Goal: Transaction & Acquisition: Purchase product/service

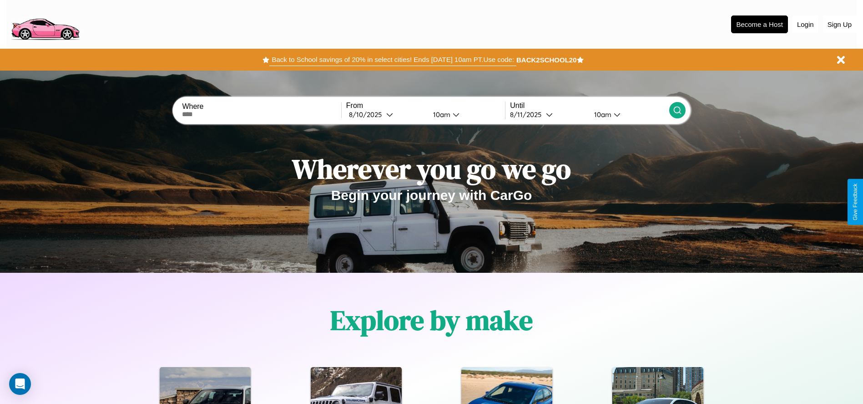
click at [393, 60] on button "Back to School savings of 20% in select cities! Ends [DATE] 10am PT. Use code:" at bounding box center [392, 59] width 247 height 13
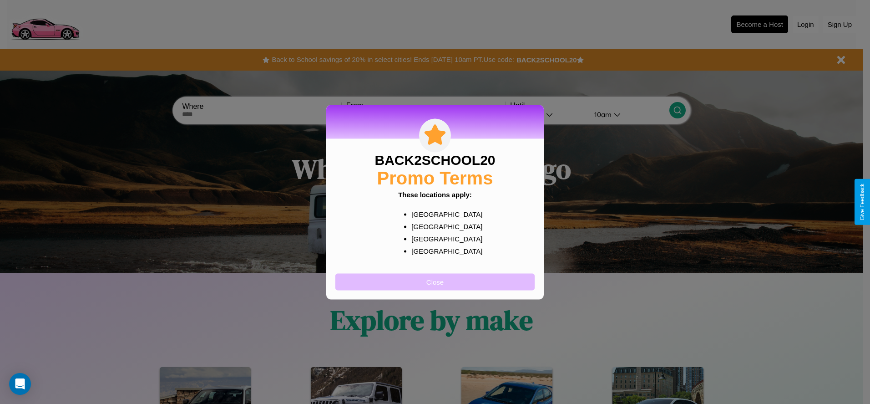
click at [435, 281] on button "Close" at bounding box center [434, 281] width 199 height 17
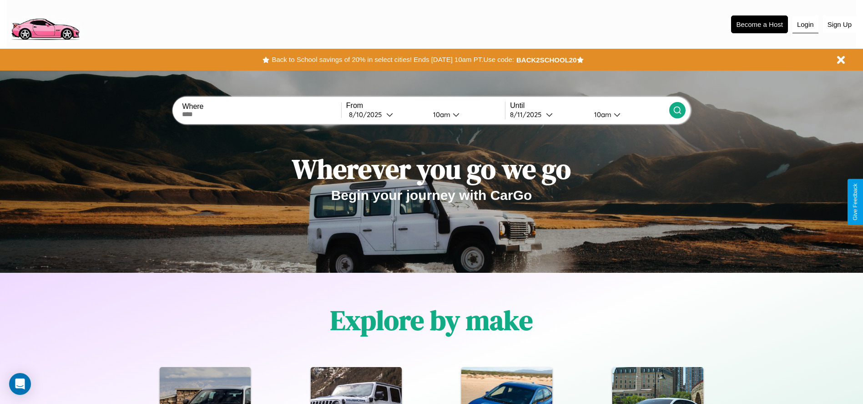
click at [806, 24] on button "Login" at bounding box center [806, 24] width 26 height 17
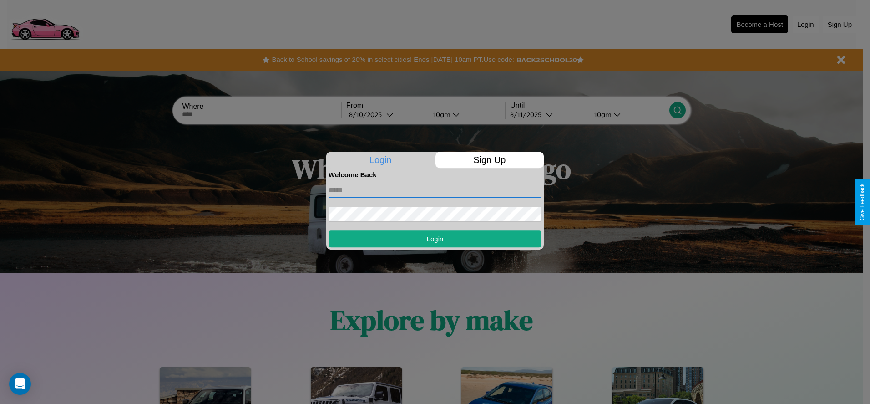
click at [435, 190] on input "text" at bounding box center [435, 190] width 213 height 15
type input "**********"
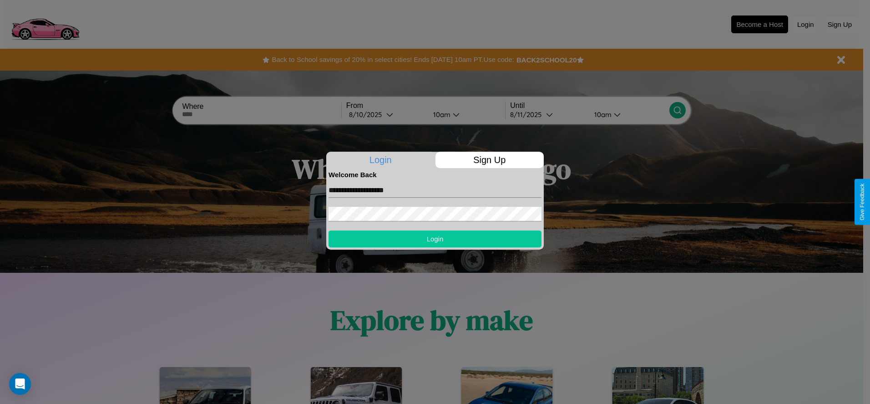
click at [435, 238] on button "Login" at bounding box center [435, 238] width 213 height 17
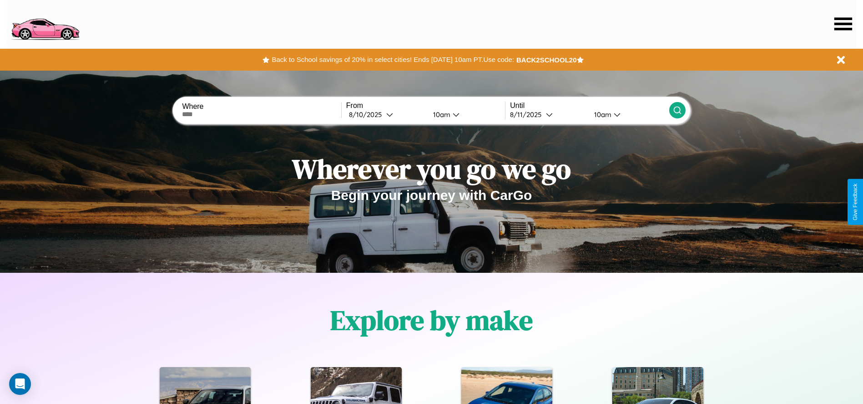
click at [262, 114] on input "text" at bounding box center [261, 114] width 159 height 7
type input "**********"
click at [386, 114] on div "8 / 10 / 2025" at bounding box center [367, 114] width 37 height 9
select select "*"
select select "****"
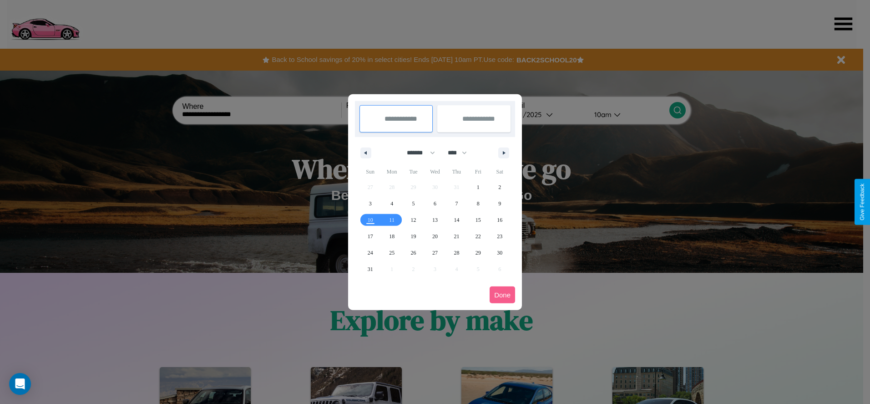
drag, startPoint x: 417, startPoint y: 152, endPoint x: 435, endPoint y: 182, distance: 35.1
click at [417, 152] on select "******* ******** ***** ***** *** **** **** ****** ********* ******* ******** **…" at bounding box center [419, 152] width 39 height 15
click at [456, 252] on span "28" at bounding box center [456, 252] width 5 height 16
type input "**********"
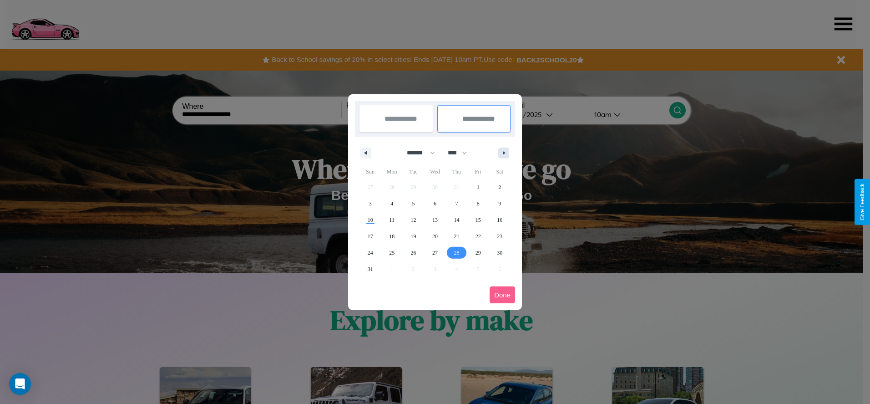
click at [504, 152] on icon "button" at bounding box center [505, 153] width 5 height 4
select select "*"
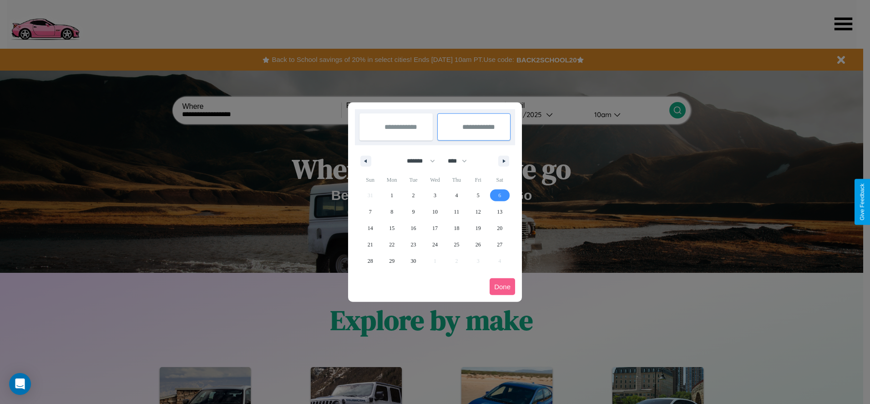
click at [500, 195] on span "6" at bounding box center [499, 195] width 3 height 16
type input "**********"
select select "*"
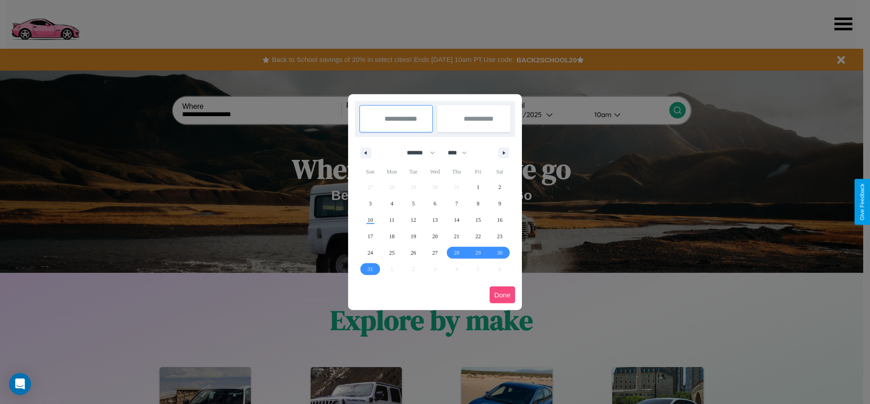
click at [502, 294] on button "Done" at bounding box center [502, 294] width 25 height 17
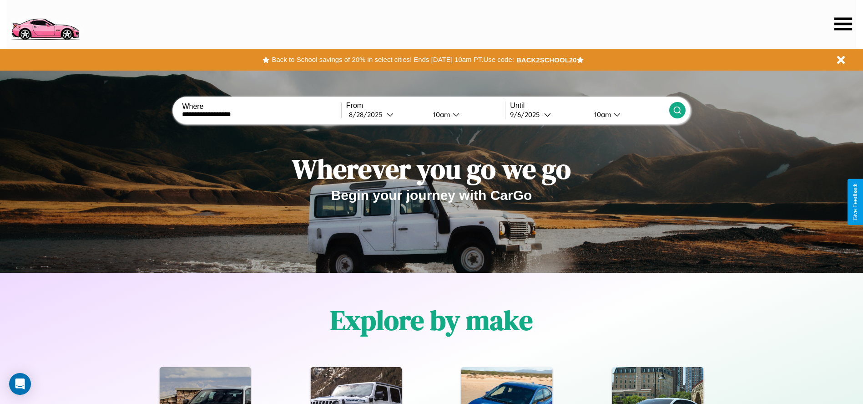
click at [677, 110] on icon at bounding box center [677, 110] width 9 height 9
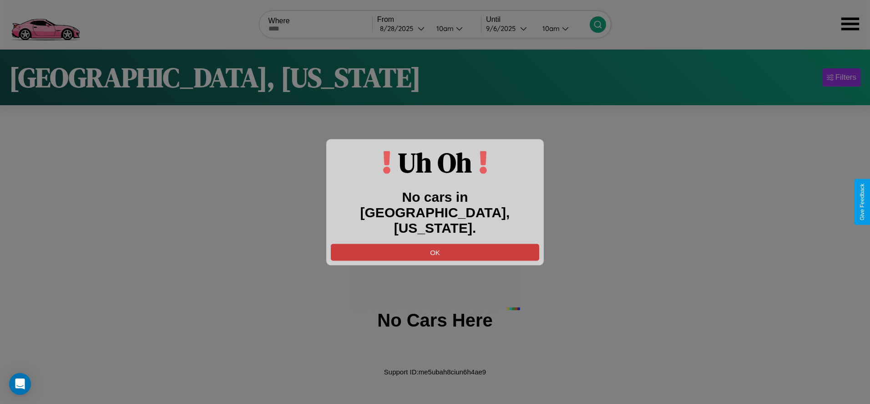
click at [435, 243] on button "OK" at bounding box center [435, 251] width 208 height 17
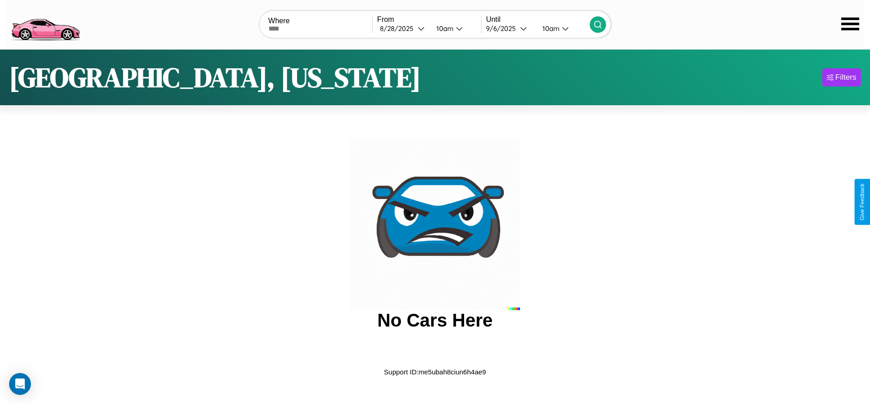
click at [45, 23] on img at bounding box center [45, 24] width 77 height 38
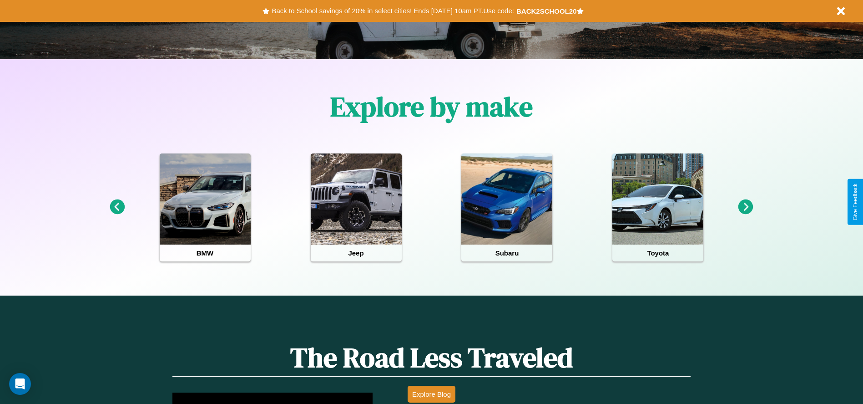
scroll to position [794, 0]
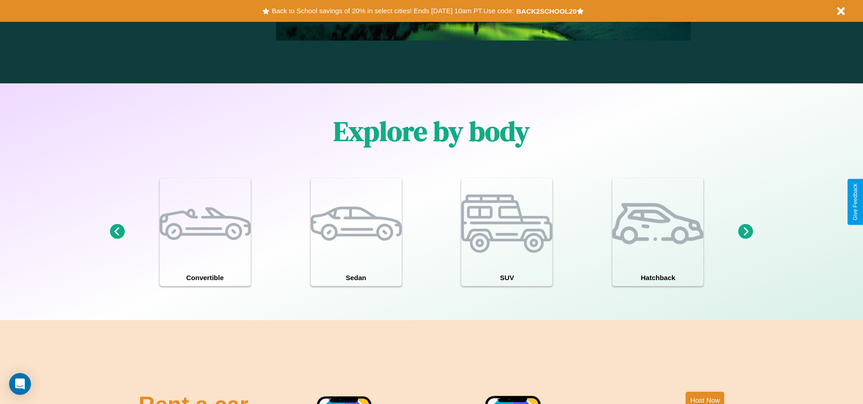
click at [746, 232] on icon at bounding box center [746, 231] width 15 height 15
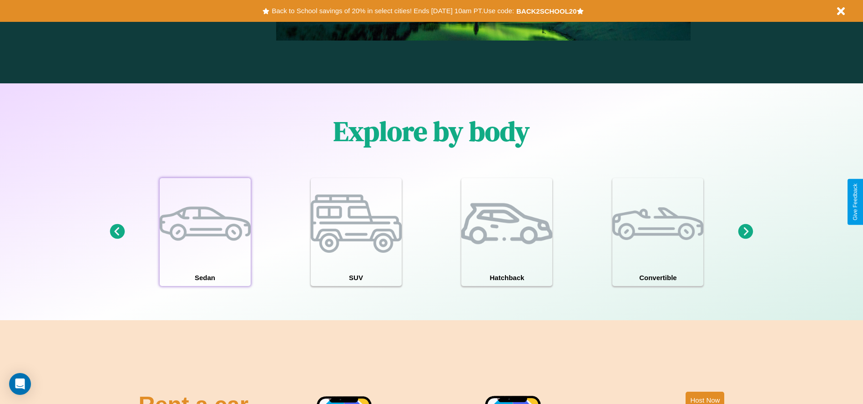
click at [205, 232] on div at bounding box center [205, 223] width 91 height 91
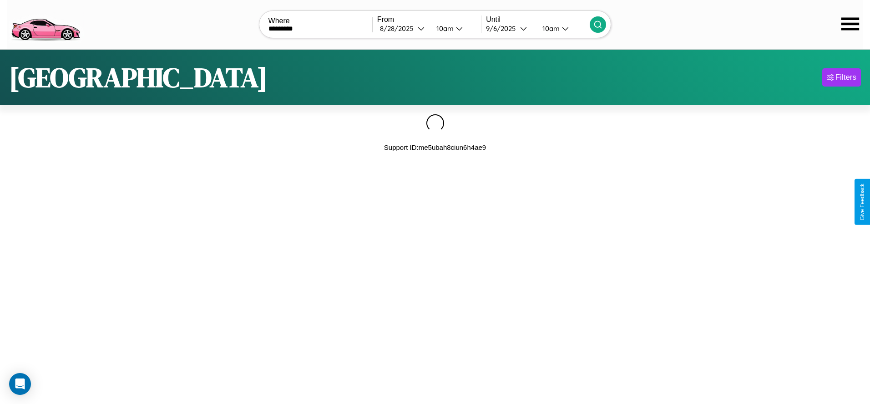
click at [598, 24] on icon at bounding box center [597, 24] width 9 height 9
type input "*"
type input "*****"
click at [598, 24] on icon at bounding box center [597, 24] width 9 height 9
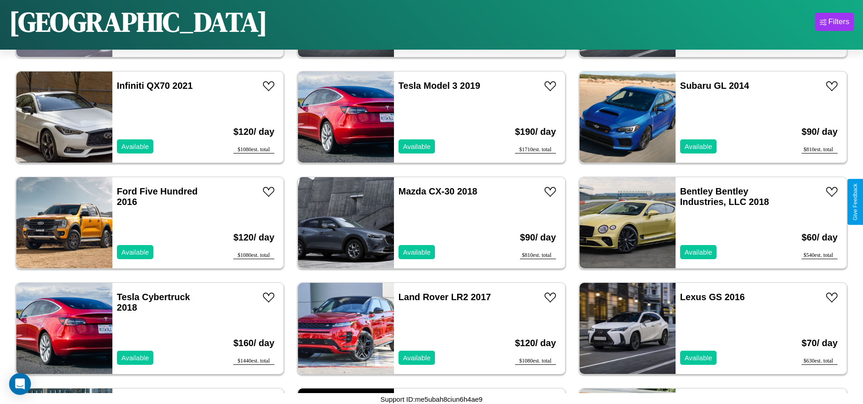
scroll to position [4430, 0]
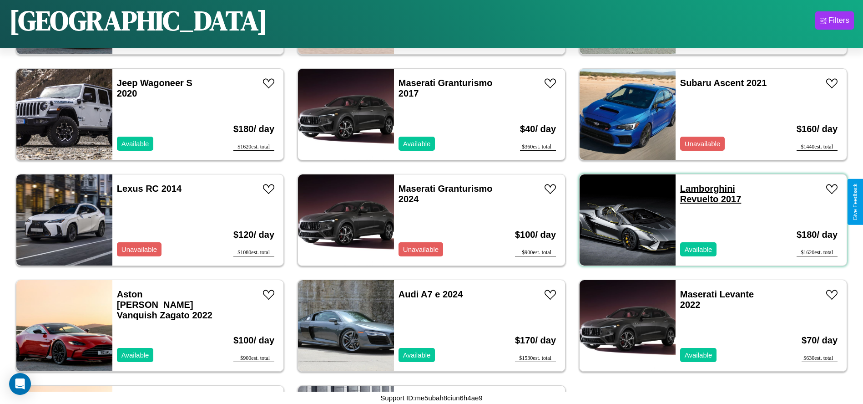
click at [702, 188] on link "Lamborghini Revuelto 2017" at bounding box center [710, 193] width 61 height 20
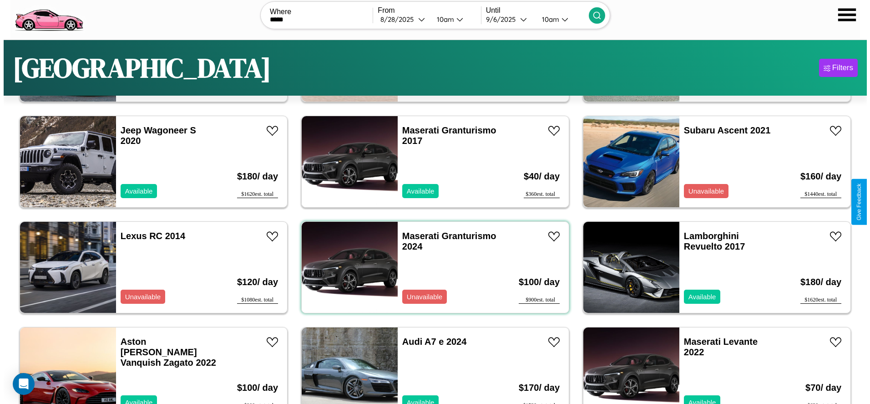
scroll to position [0, 0]
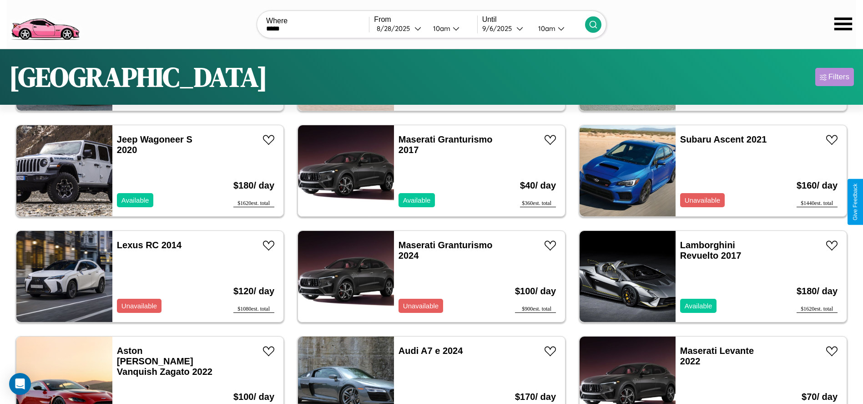
click at [835, 77] on div "Filters" at bounding box center [839, 76] width 21 height 9
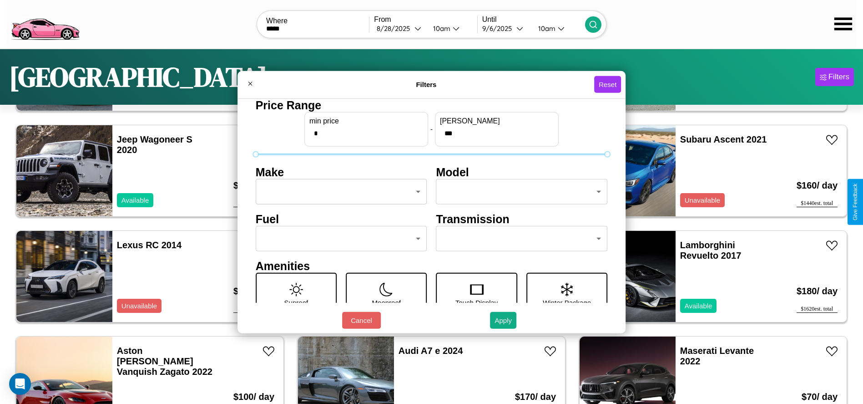
click at [339, 192] on body "CarGo Where ***** From 8 / 28 / 2025 10am Until 9 / 6 / 2025 10am Miami Filters…" at bounding box center [431, 230] width 863 height 460
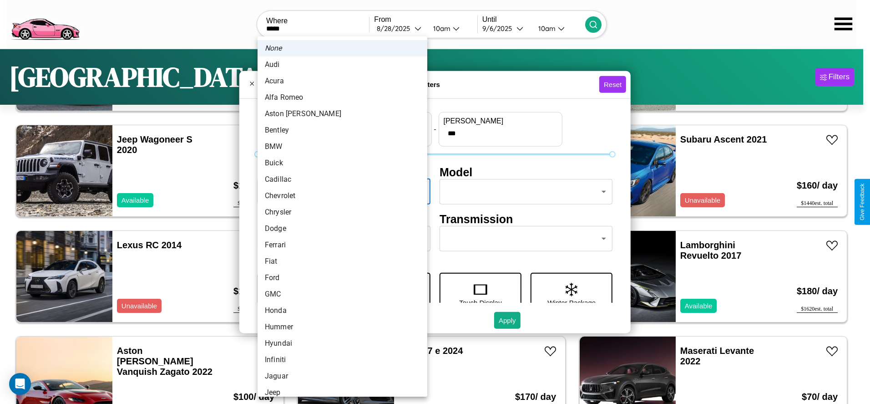
click at [339, 81] on li "Acura" at bounding box center [343, 81] width 170 height 16
type input "*****"
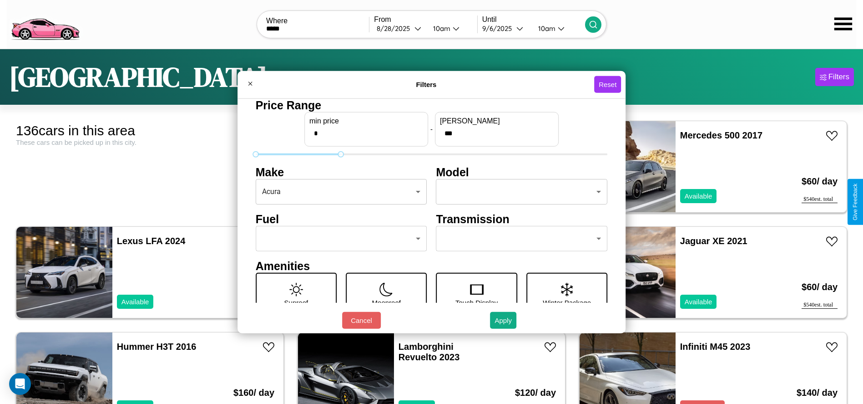
type input "***"
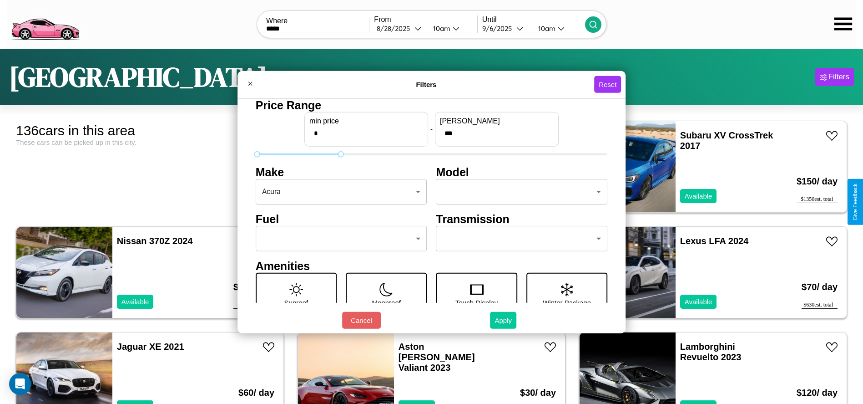
type input "*"
click at [504, 320] on button "Apply" at bounding box center [503, 320] width 26 height 17
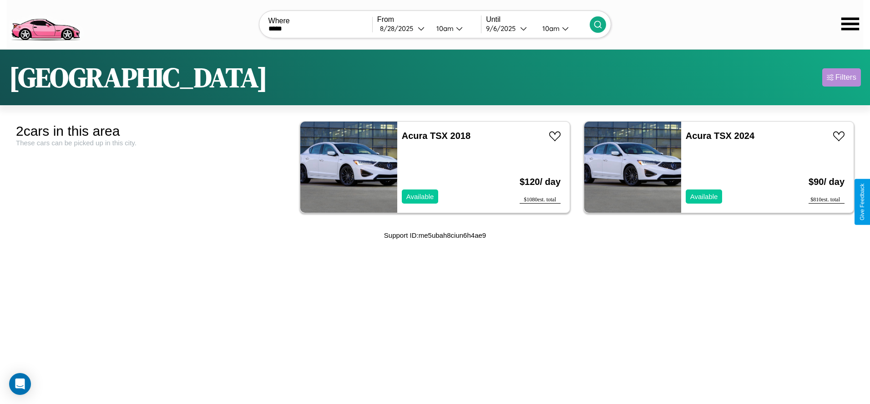
click at [841, 77] on div "Filters" at bounding box center [846, 77] width 21 height 9
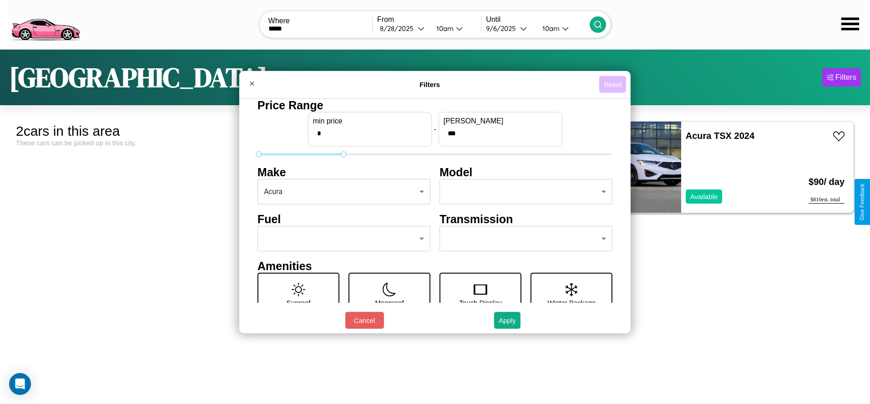
click at [613, 84] on button "Reset" at bounding box center [612, 84] width 27 height 17
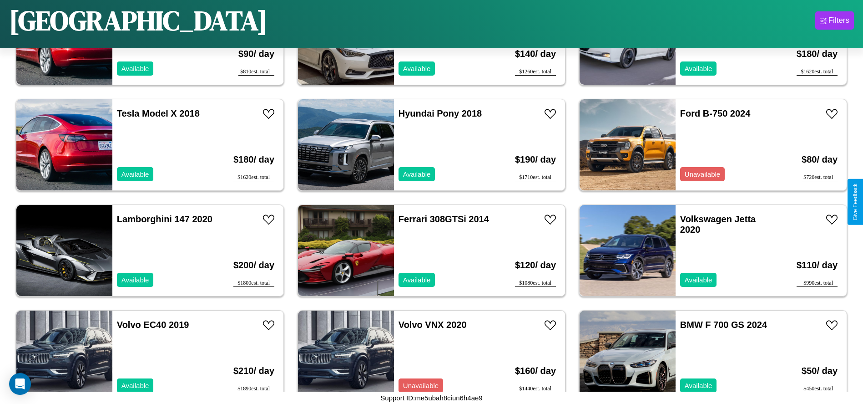
scroll to position [3058, 0]
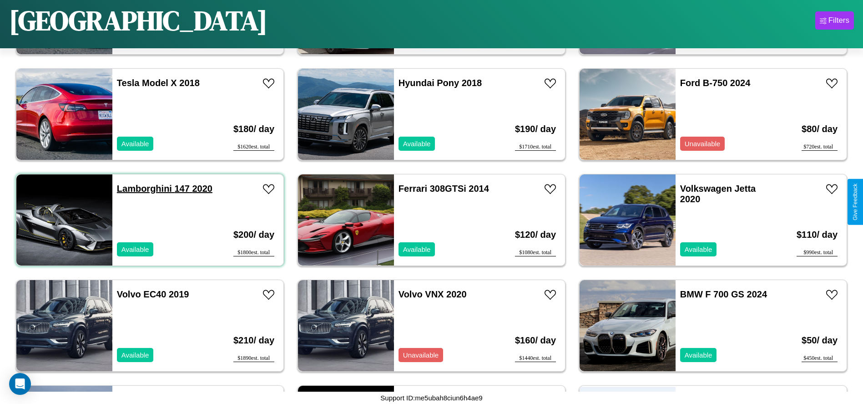
click at [143, 188] on link "Lamborghini 147 2020" at bounding box center [165, 188] width 96 height 10
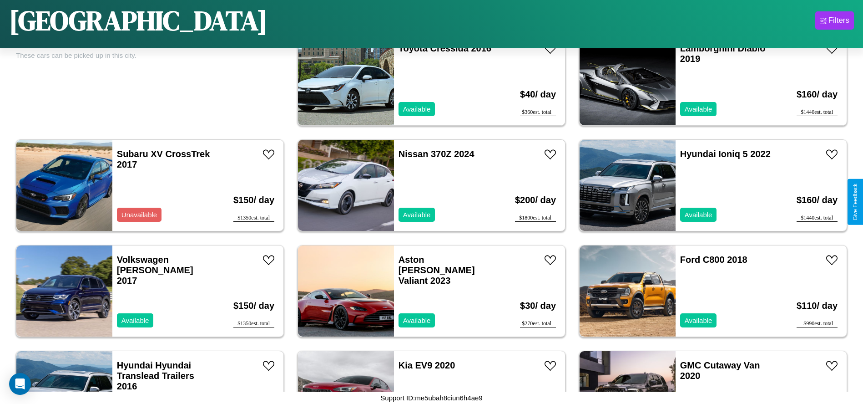
scroll to position [0, 0]
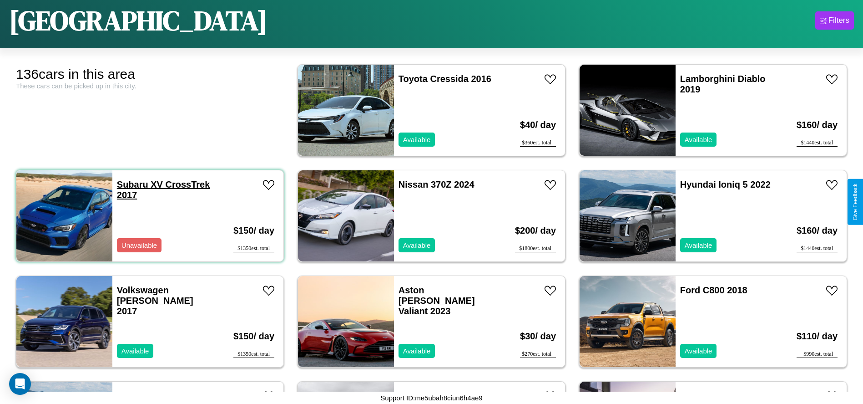
click at [132, 184] on link "Subaru XV CrossTrek 2017" at bounding box center [163, 189] width 93 height 20
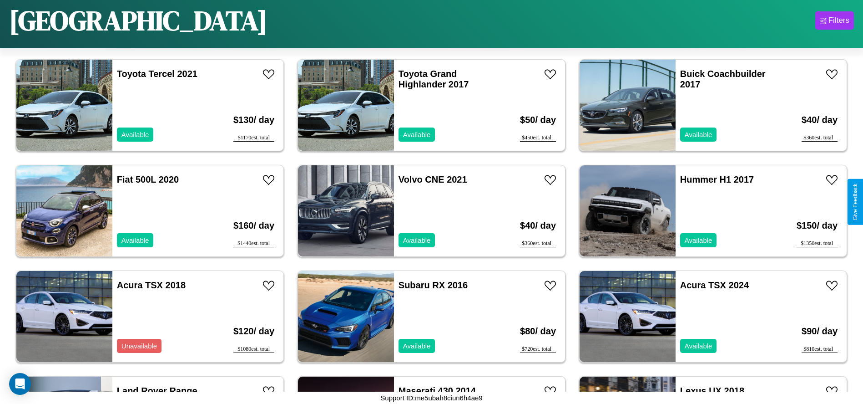
scroll to position [735, 0]
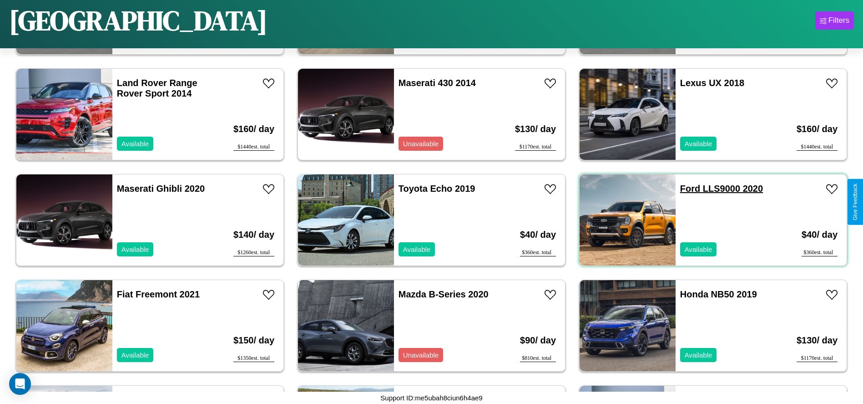
click at [685, 188] on link "Ford LLS9000 2020" at bounding box center [721, 188] width 83 height 10
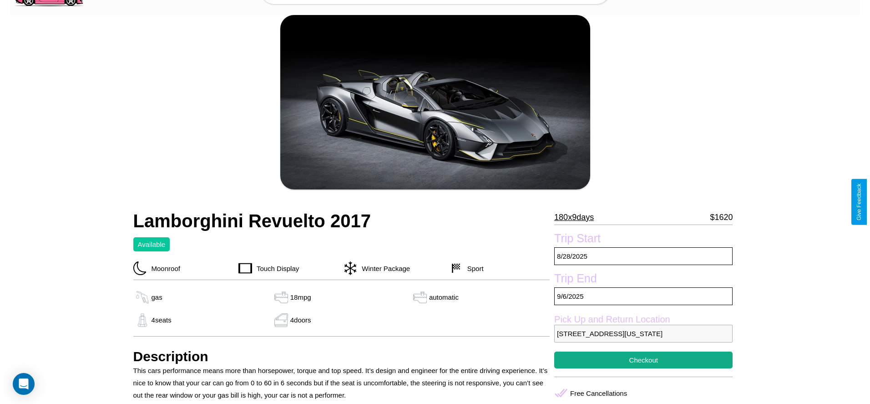
scroll to position [88, 0]
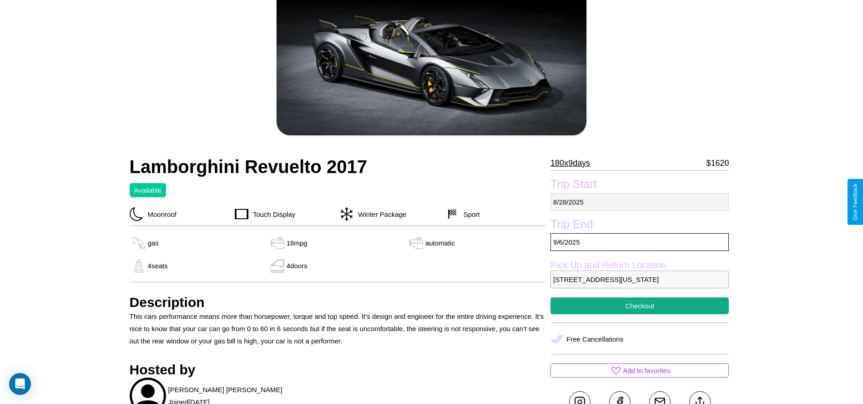
click at [640, 202] on p "8 / 28 / 2025" at bounding box center [640, 202] width 178 height 18
select select "*"
select select "****"
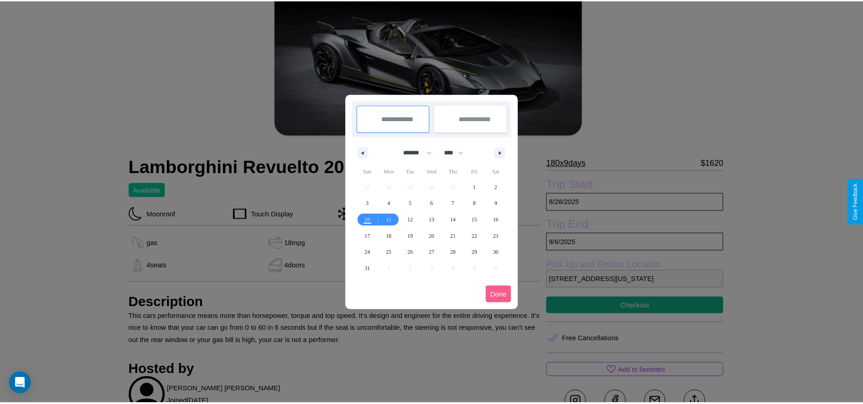
scroll to position [0, 0]
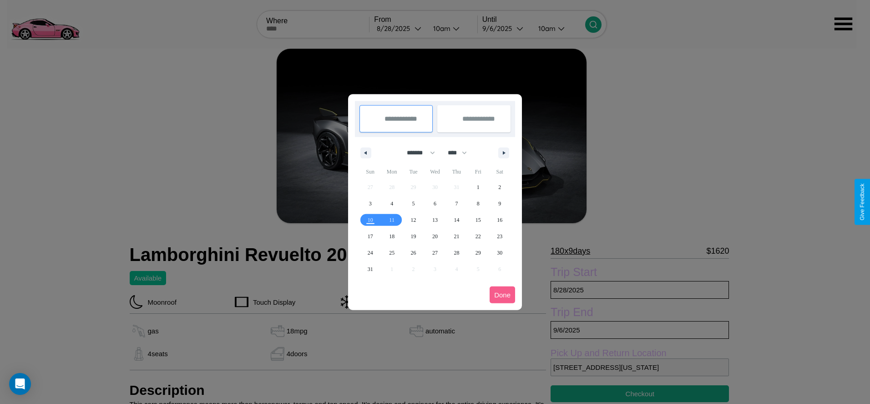
click at [400, 28] on div at bounding box center [435, 202] width 870 height 404
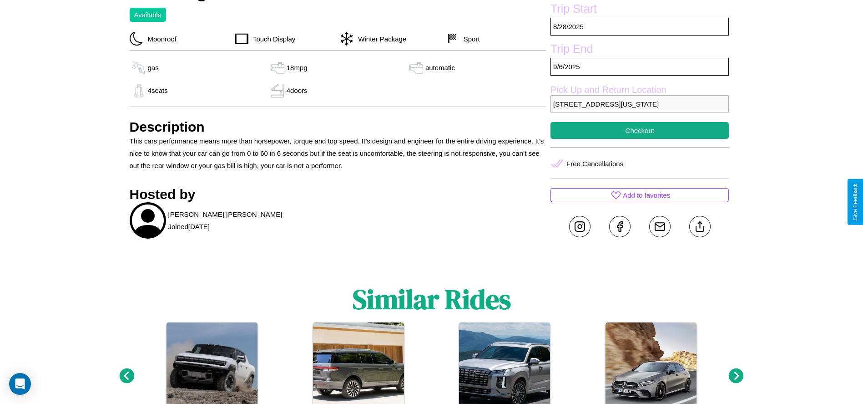
scroll to position [288, 0]
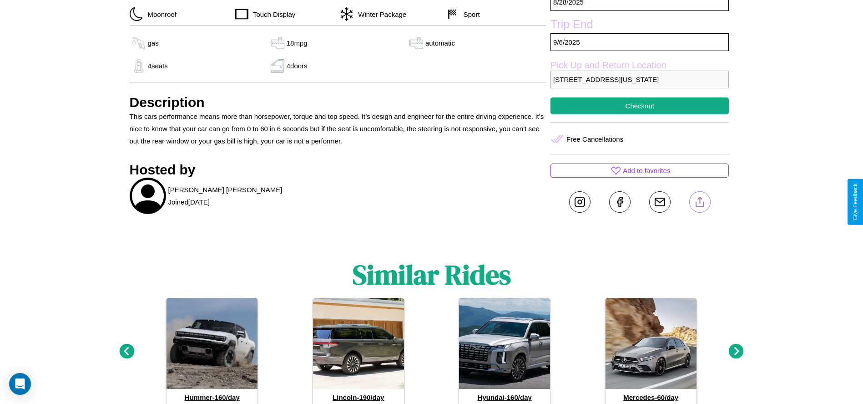
click at [700, 202] on line at bounding box center [700, 200] width 0 height 6
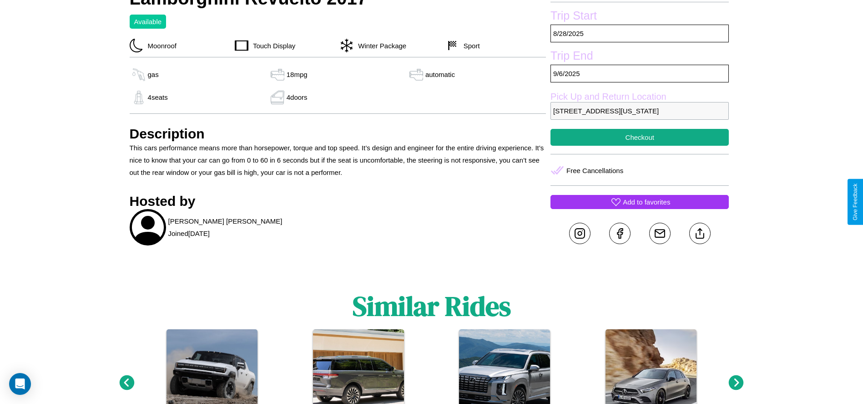
click at [640, 202] on p "Add to favorites" at bounding box center [646, 202] width 47 height 12
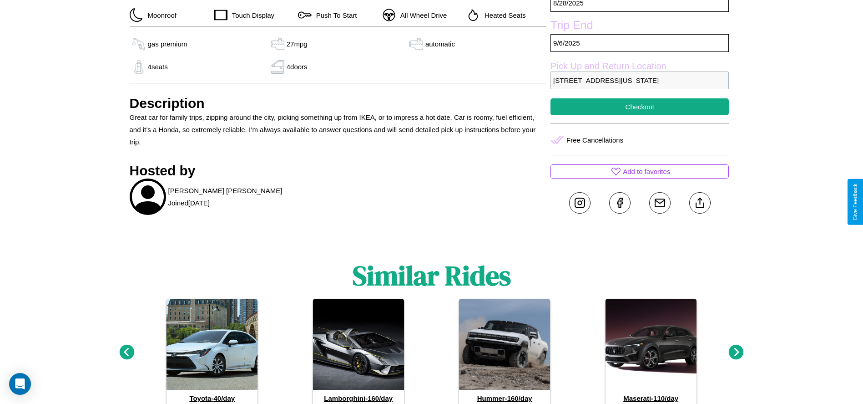
scroll to position [288, 0]
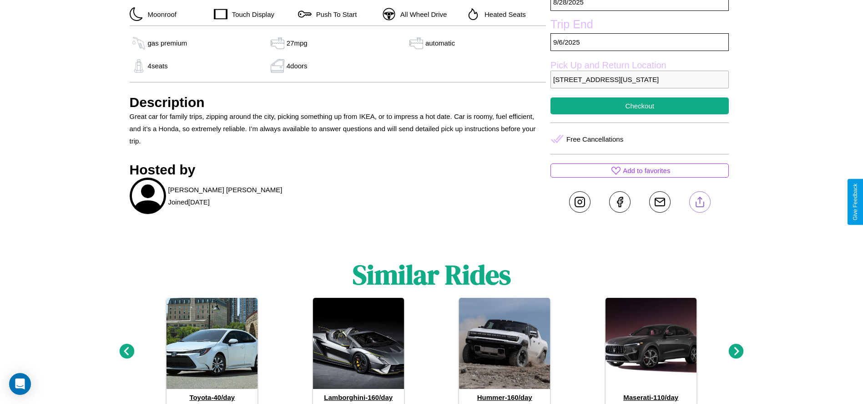
click at [700, 202] on line at bounding box center [700, 200] width 0 height 6
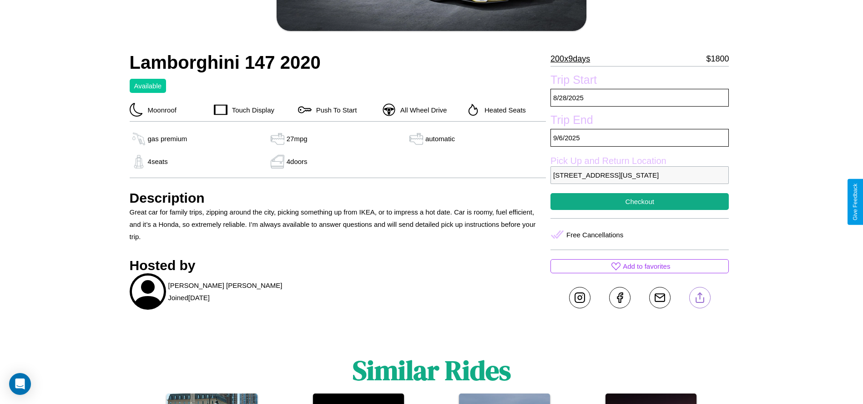
scroll to position [192, 0]
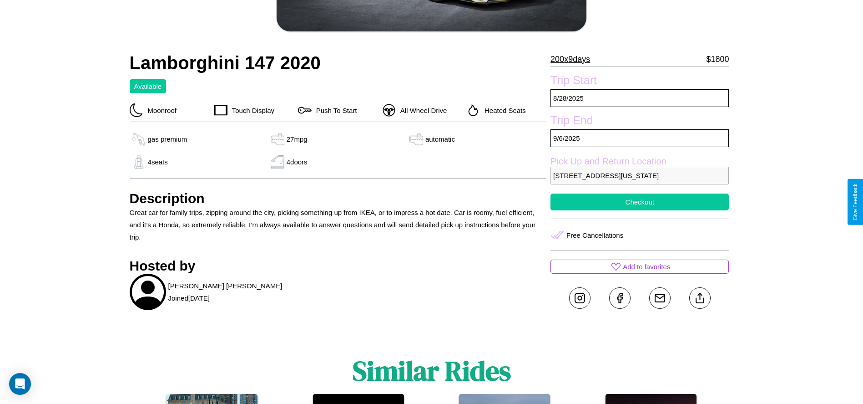
click at [640, 202] on button "Checkout" at bounding box center [640, 201] width 178 height 17
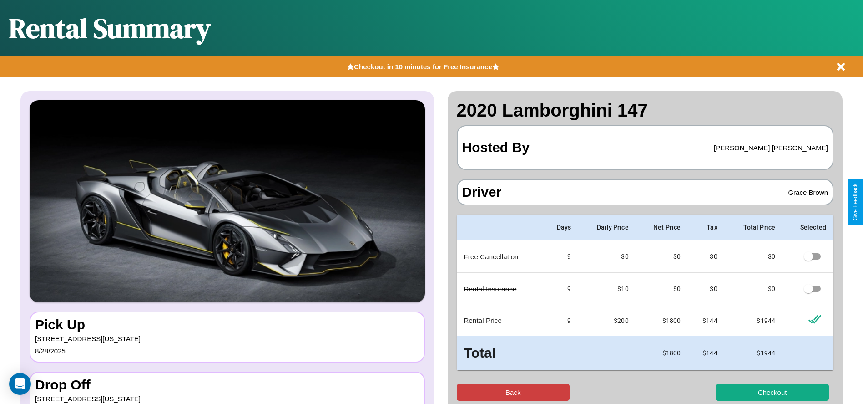
click at [513, 392] on button "Back" at bounding box center [513, 392] width 113 height 17
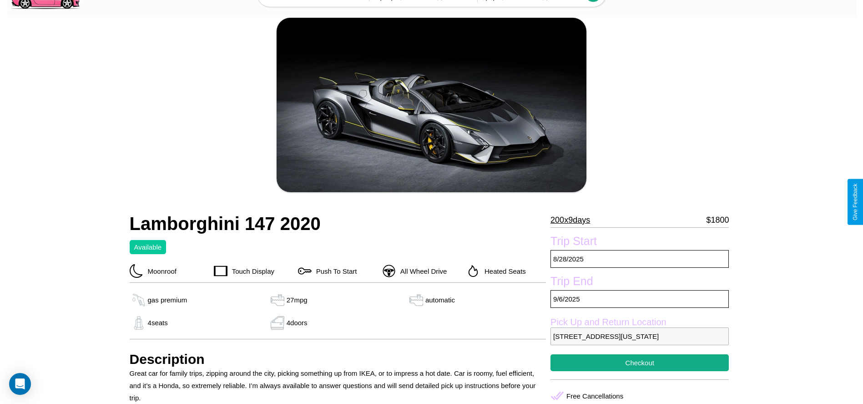
scroll to position [49, 0]
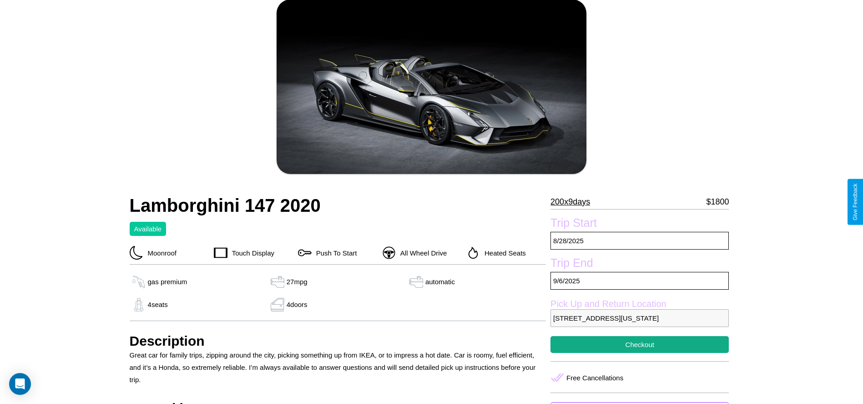
click at [574, 202] on p "200 x 9 days" at bounding box center [571, 201] width 40 height 15
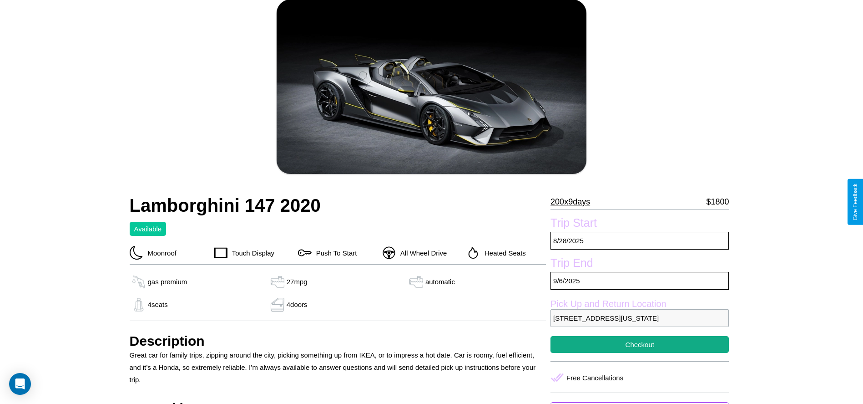
click at [574, 202] on p "200 x 9 days" at bounding box center [571, 201] width 40 height 15
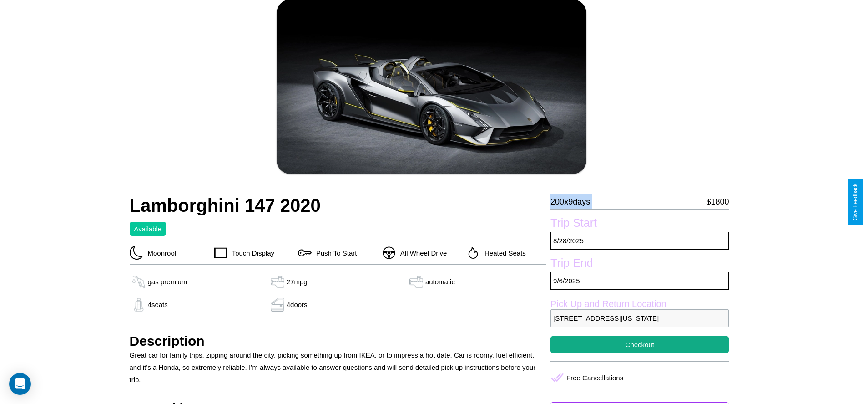
click at [574, 202] on p "200 x 9 days" at bounding box center [571, 201] width 40 height 15
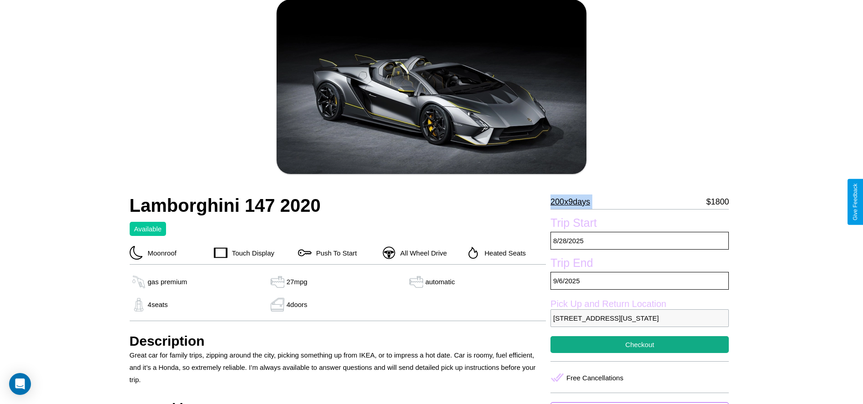
click at [574, 202] on p "200 x 9 days" at bounding box center [571, 201] width 40 height 15
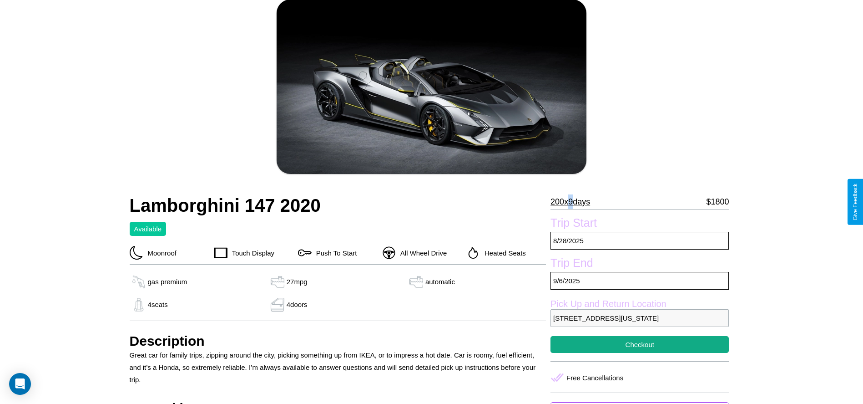
click at [574, 202] on p "200 x 9 days" at bounding box center [571, 201] width 40 height 15
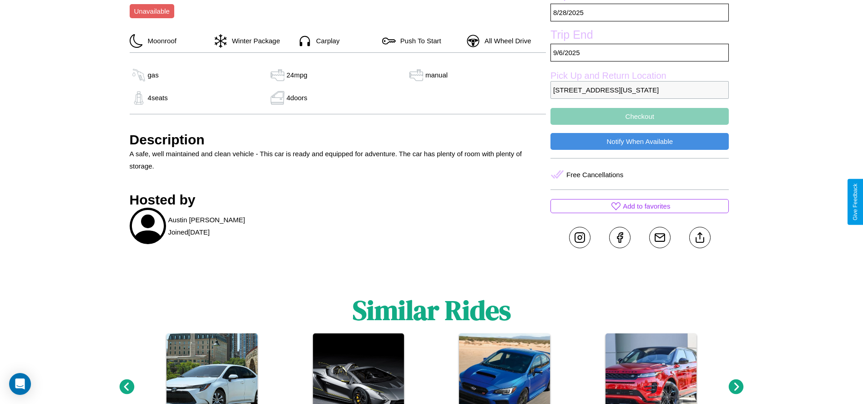
scroll to position [313, 0]
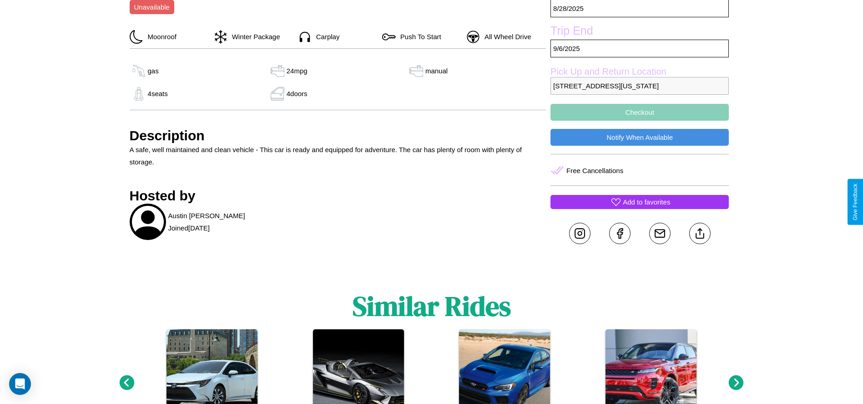
click at [640, 202] on p "Add to favorites" at bounding box center [646, 202] width 47 height 12
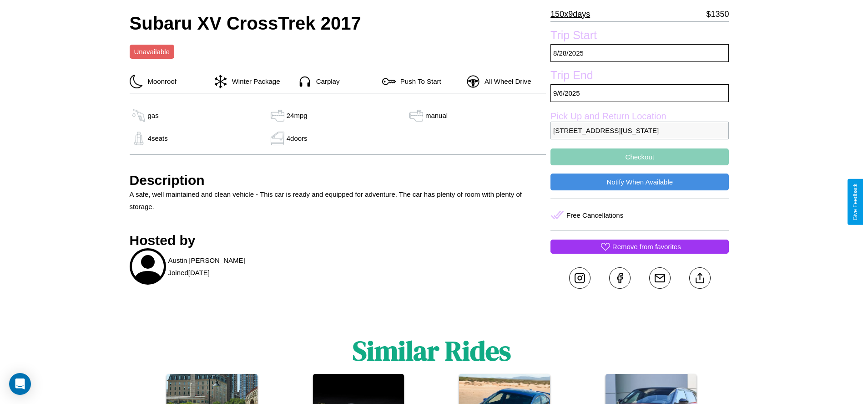
scroll to position [223, 0]
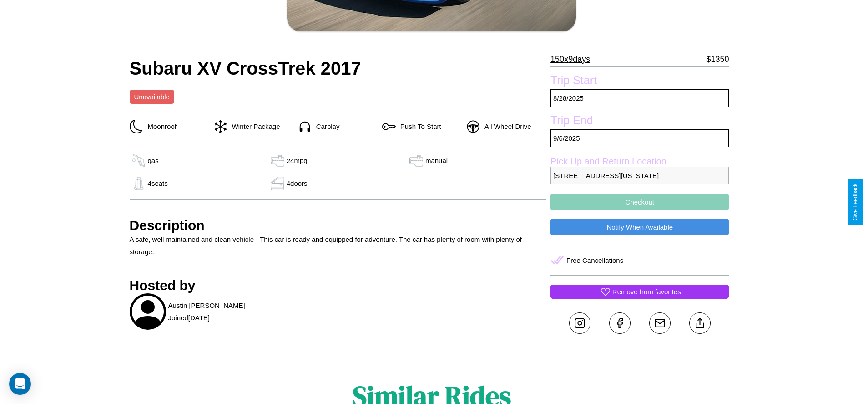
click at [640, 202] on button "Checkout" at bounding box center [640, 201] width 178 height 17
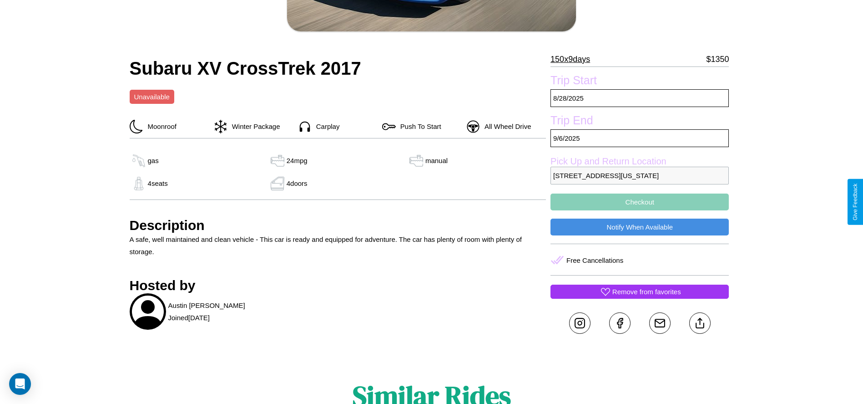
click at [640, 202] on button "Checkout" at bounding box center [640, 201] width 178 height 17
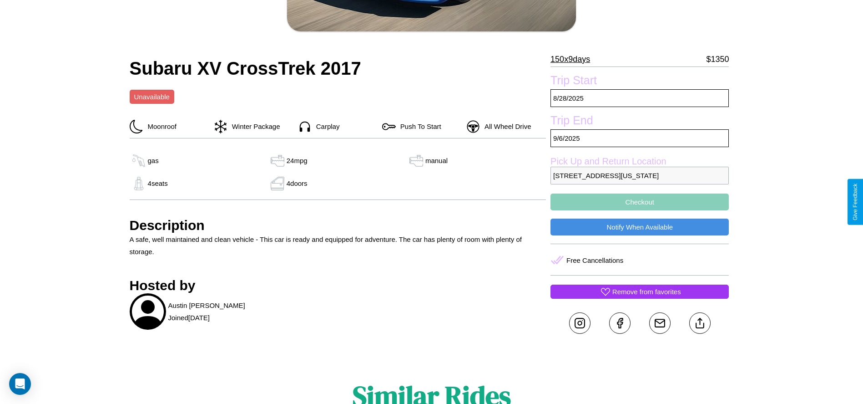
click at [640, 202] on button "Checkout" at bounding box center [640, 201] width 178 height 17
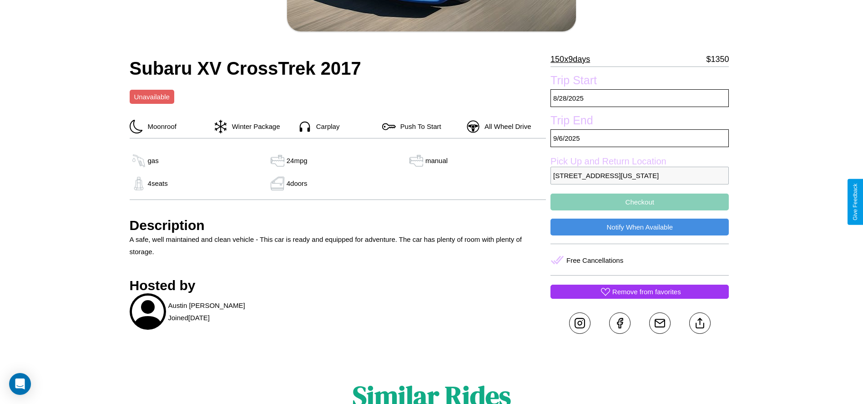
click at [640, 202] on button "Checkout" at bounding box center [640, 201] width 178 height 17
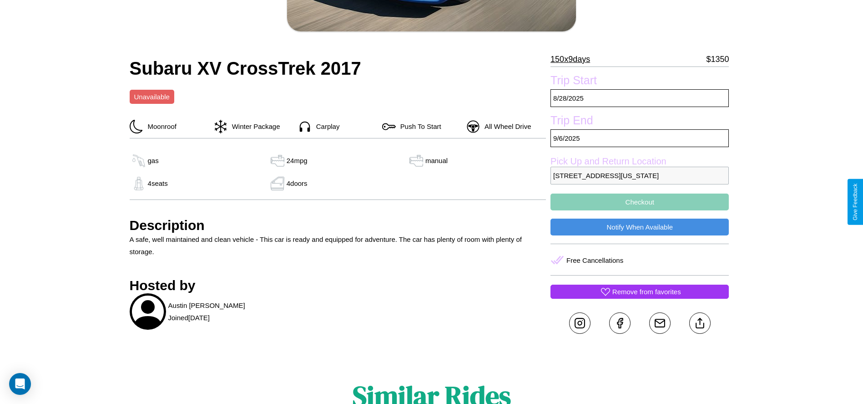
click at [640, 202] on button "Checkout" at bounding box center [640, 201] width 178 height 17
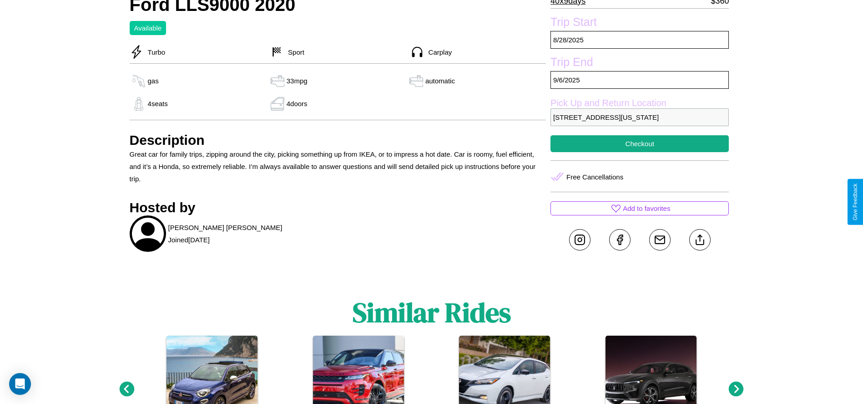
scroll to position [299, 0]
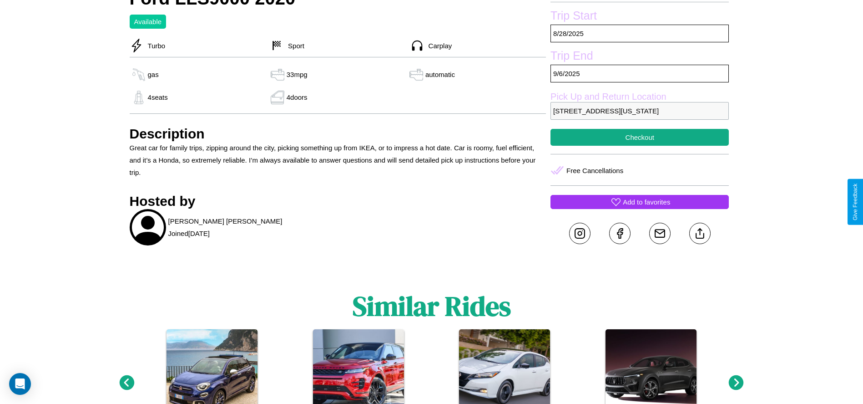
click at [640, 202] on p "Add to favorites" at bounding box center [646, 202] width 47 height 12
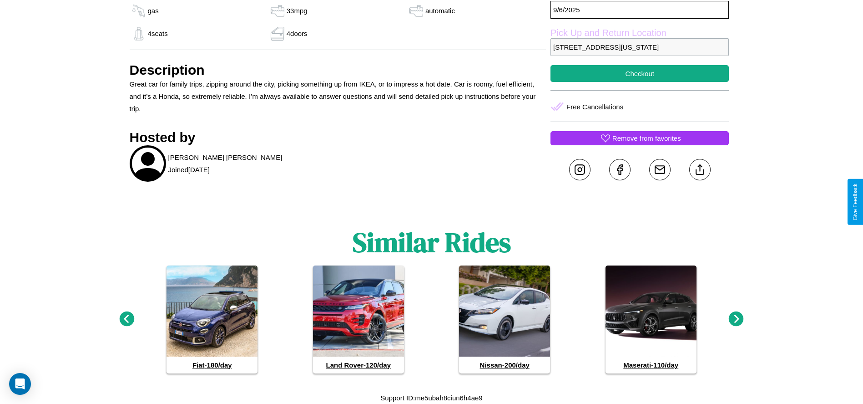
click at [736, 319] on icon at bounding box center [736, 318] width 15 height 15
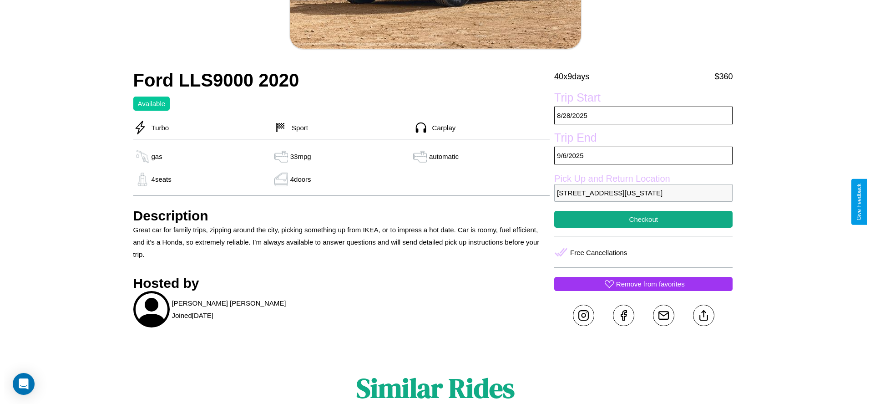
scroll to position [131, 0]
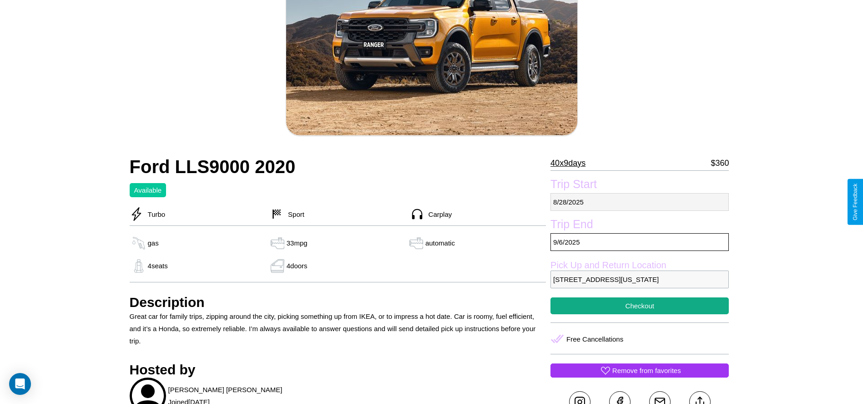
click at [640, 202] on p "[DATE]" at bounding box center [640, 202] width 178 height 18
select select "*"
select select "****"
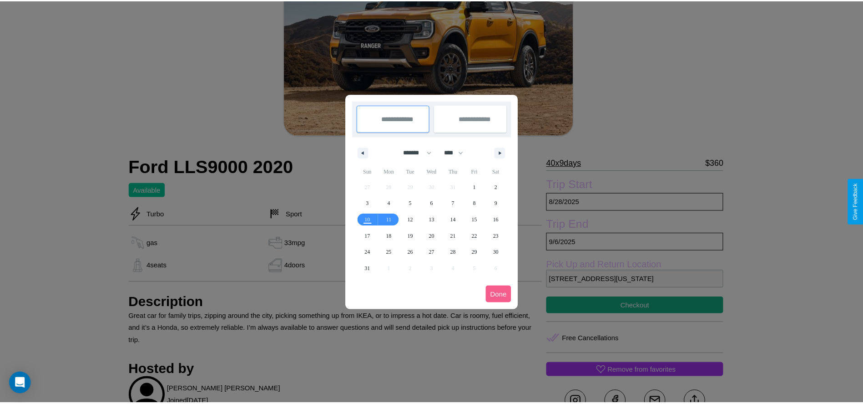
scroll to position [0, 0]
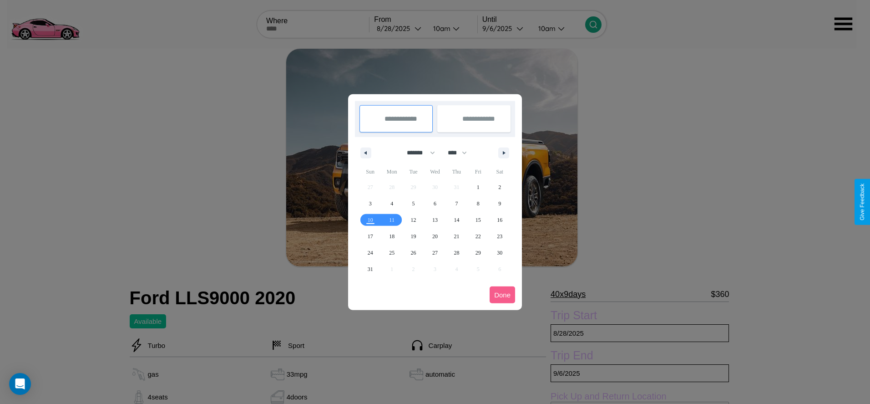
click at [400, 28] on div at bounding box center [435, 202] width 870 height 404
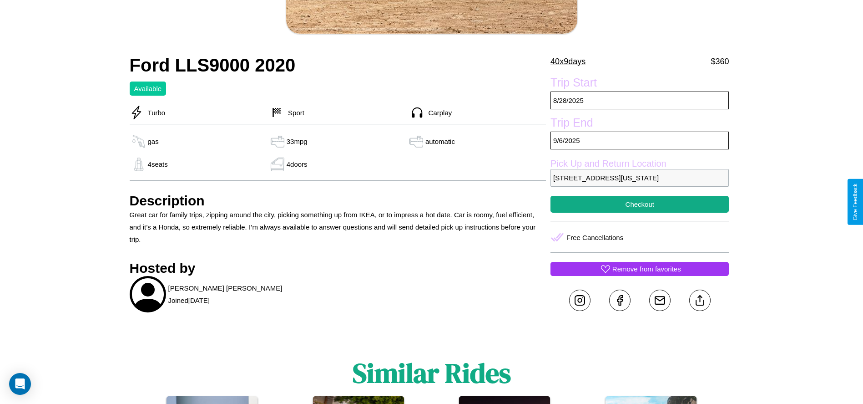
scroll to position [235, 0]
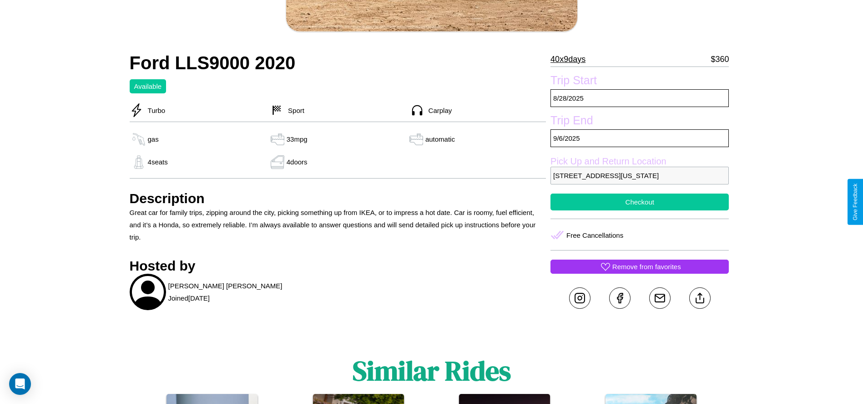
click at [640, 202] on button "Checkout" at bounding box center [640, 201] width 178 height 17
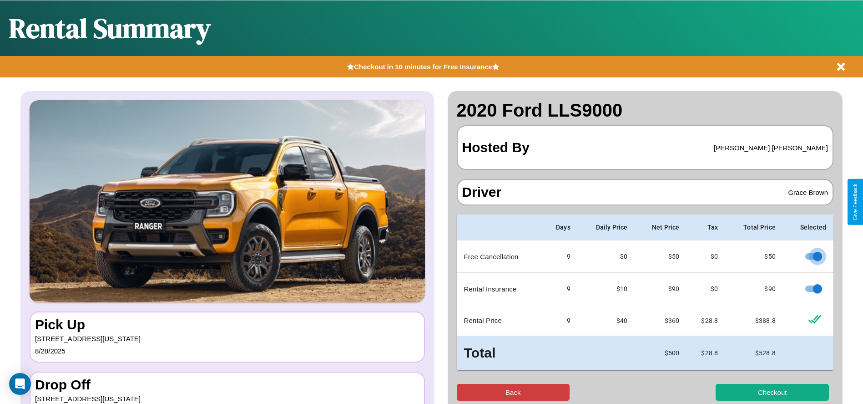
click at [513, 392] on button "Back" at bounding box center [513, 392] width 113 height 17
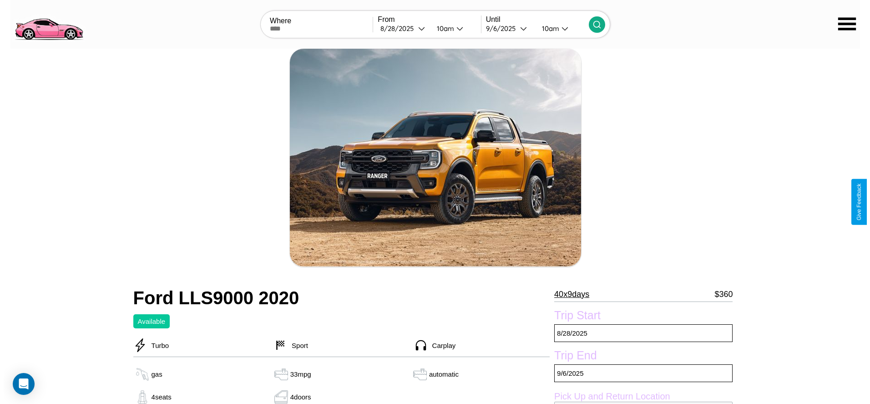
scroll to position [131, 0]
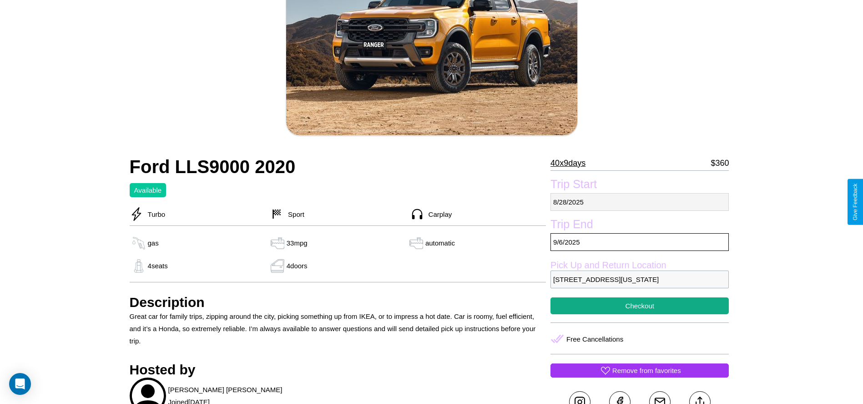
click at [640, 202] on p "[DATE]" at bounding box center [640, 202] width 178 height 18
select select "*"
select select "****"
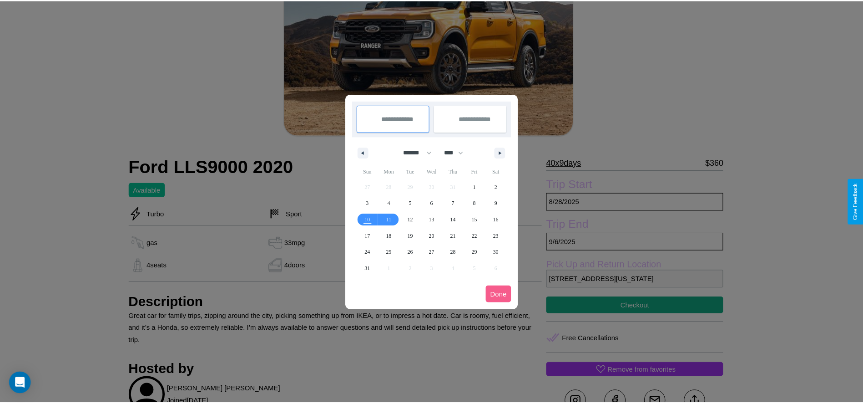
scroll to position [0, 0]
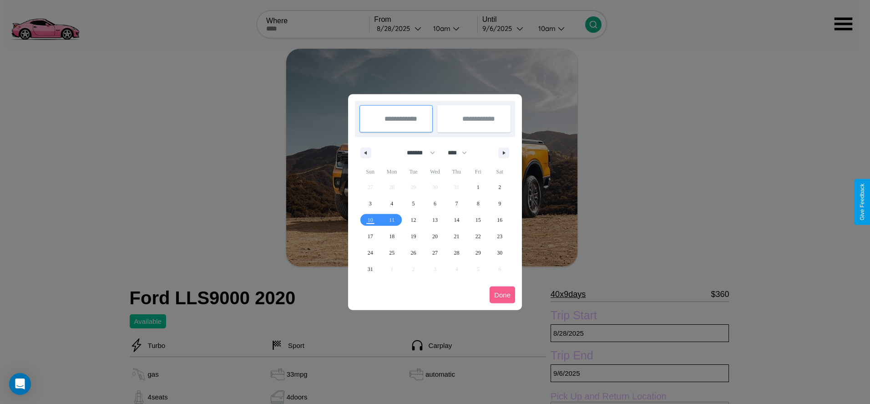
click at [400, 28] on div at bounding box center [435, 202] width 870 height 404
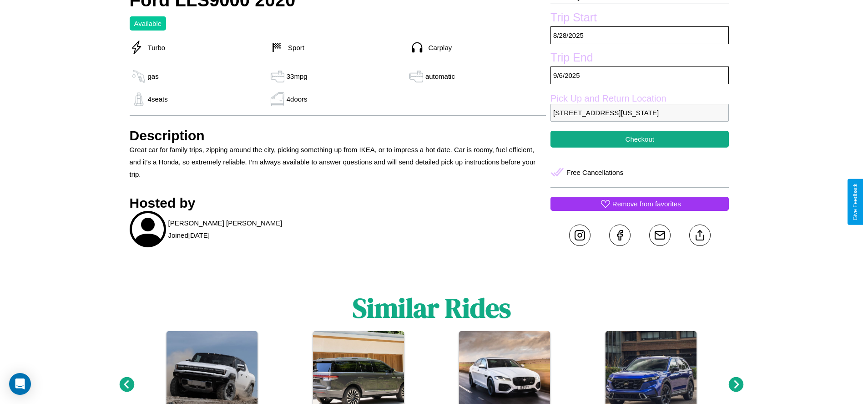
scroll to position [331, 0]
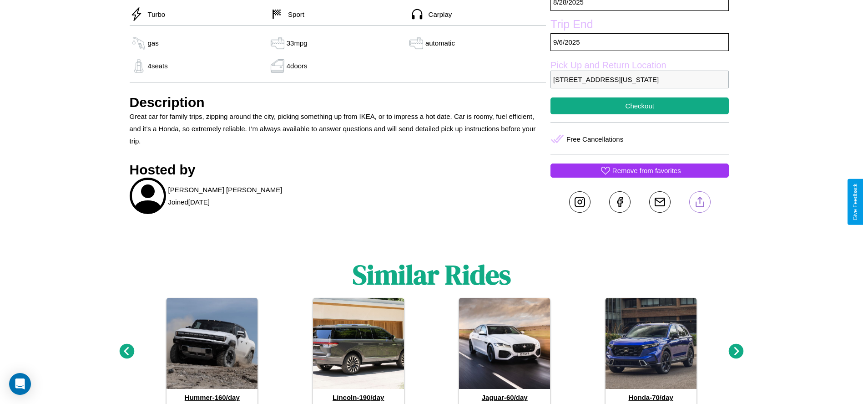
click at [700, 202] on line at bounding box center [700, 200] width 0 height 6
